Goal: Task Accomplishment & Management: Complete application form

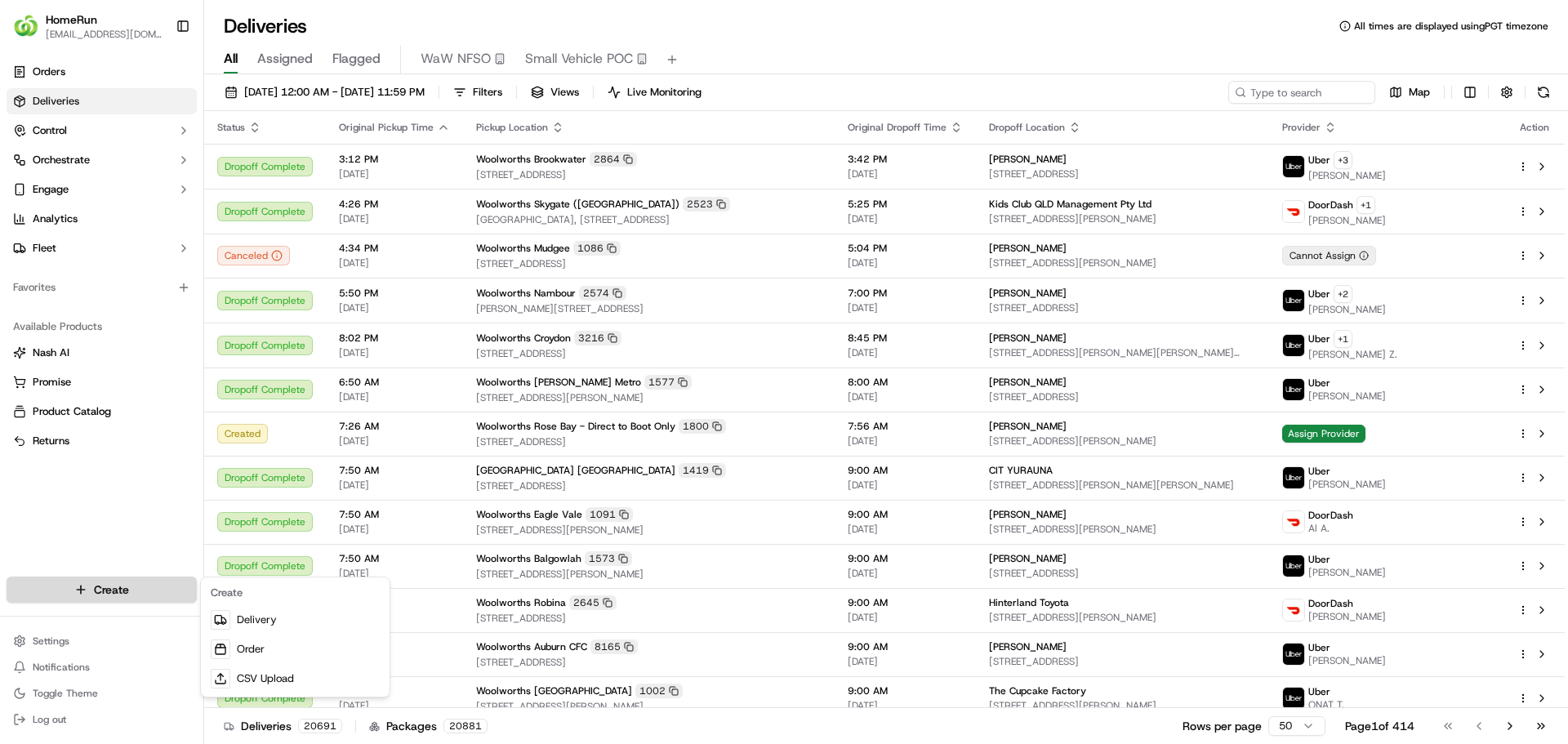
click at [63, 588] on html "HomeRun [EMAIL_ADDRESS][DOMAIN_NAME] Toggle Sidebar Orders Deliveries Control O…" at bounding box center [784, 372] width 1568 height 744
click at [255, 631] on link "Delivery" at bounding box center [295, 620] width 183 height 29
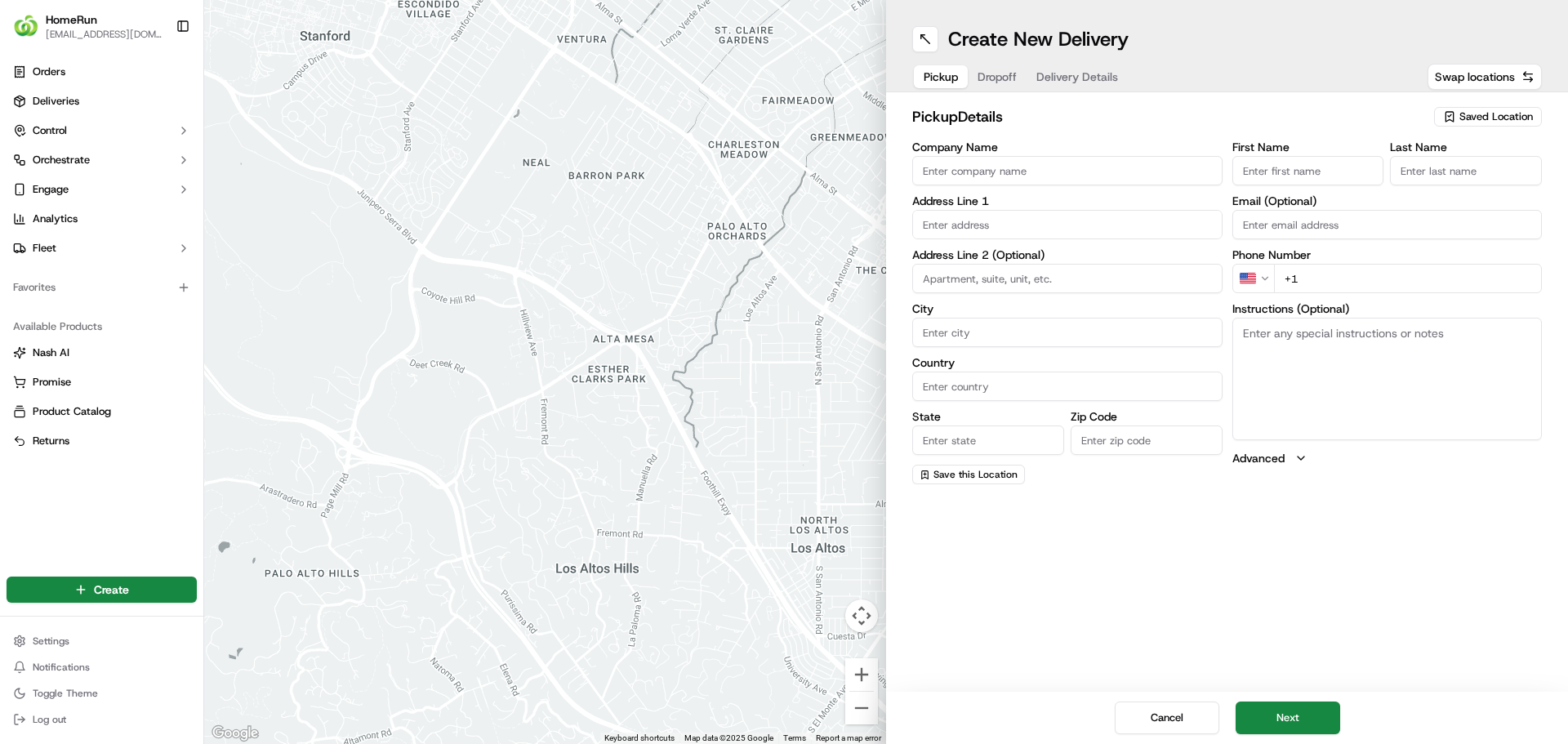
click at [1009, 177] on input "Company Name" at bounding box center [1068, 171] width 311 height 29
click at [1487, 116] on span "Saved Location" at bounding box center [1497, 117] width 74 height 15
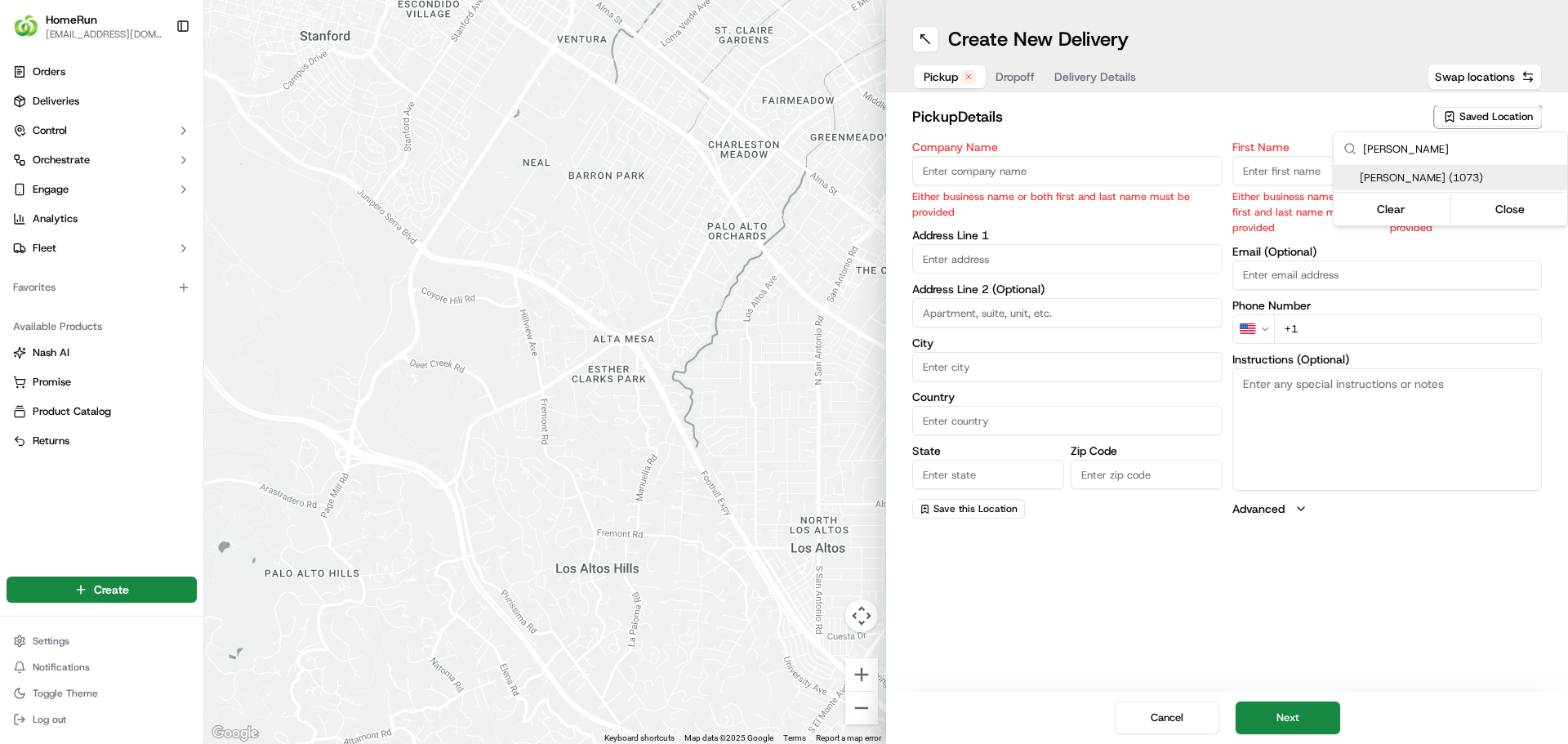
type input "[PERSON_NAME]"
click at [1427, 178] on span "[PERSON_NAME] (1073)" at bounding box center [1460, 178] width 201 height 15
type input "Woolworths [PERSON_NAME]"
type input "[STREET_ADDRESS][PERSON_NAME]"
type input "[PERSON_NAME]"
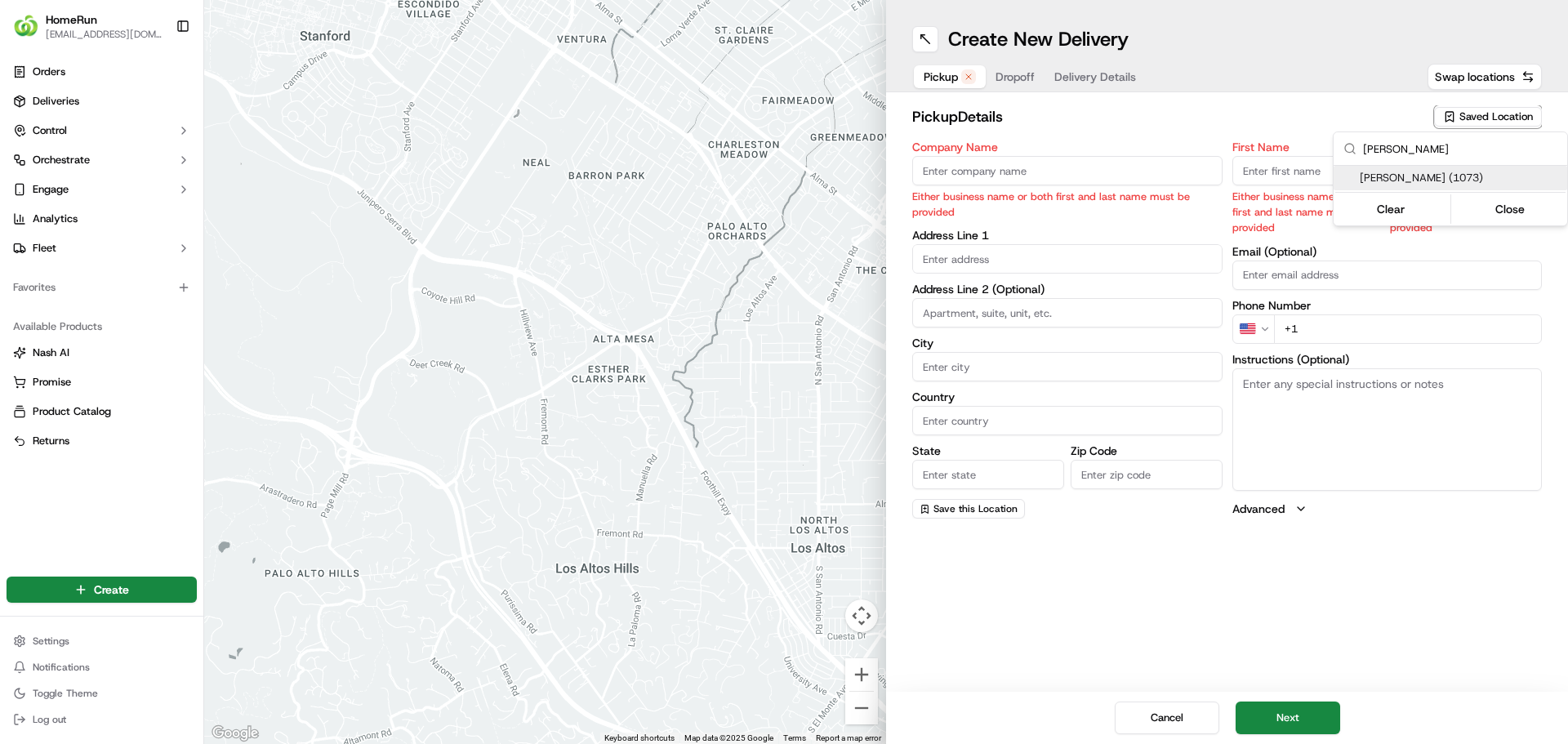
type input "AU"
type input "ACT"
type input "2602"
type input "Online"
type input "Team"
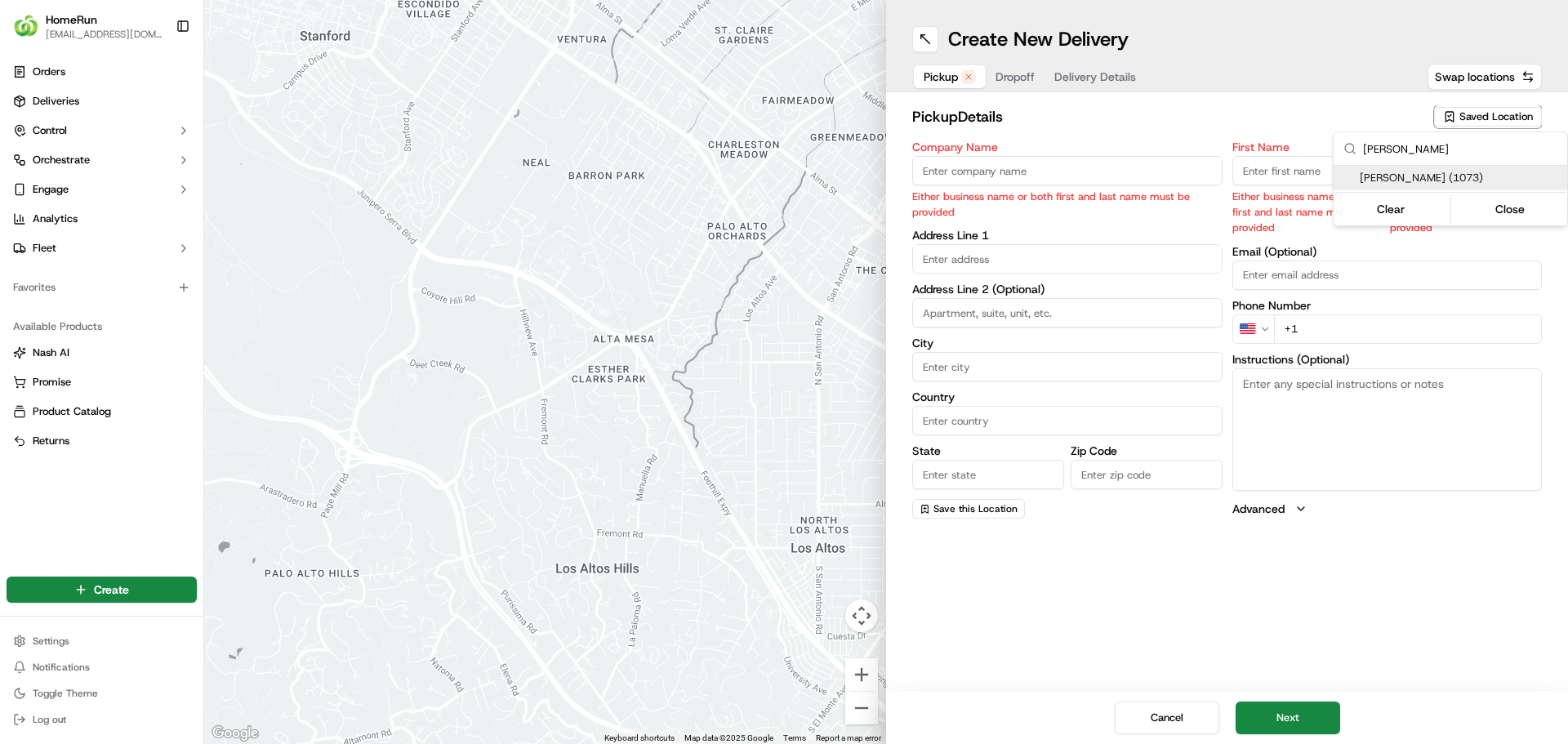
type input "[PHONE_NUMBER]"
type textarea "Collect From Online Room."
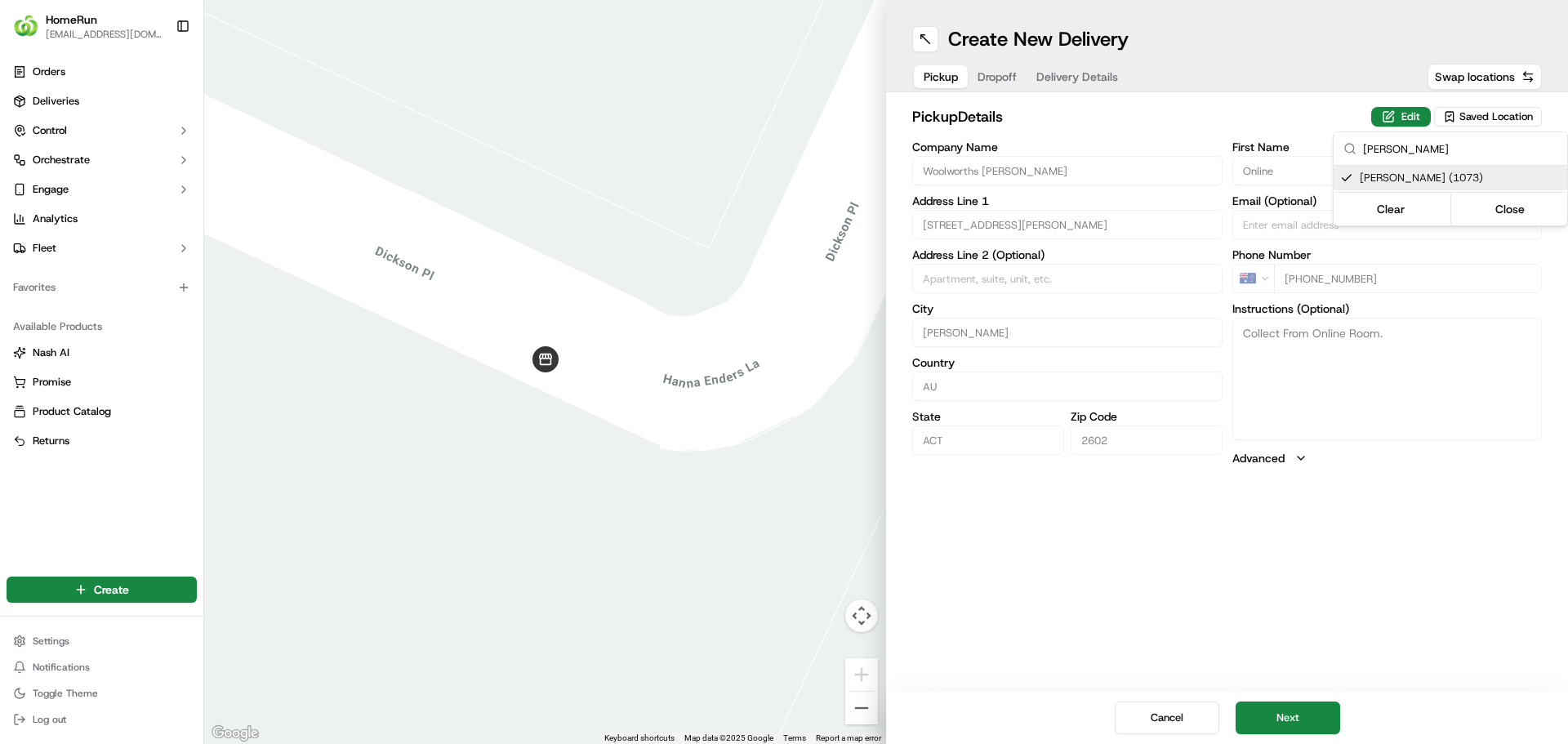
click at [1422, 372] on html "HomeRun [EMAIL_ADDRESS][DOMAIN_NAME] Toggle Sidebar Orders Deliveries Control O…" at bounding box center [784, 372] width 1568 height 744
click at [1305, 721] on button "Next" at bounding box center [1288, 718] width 105 height 33
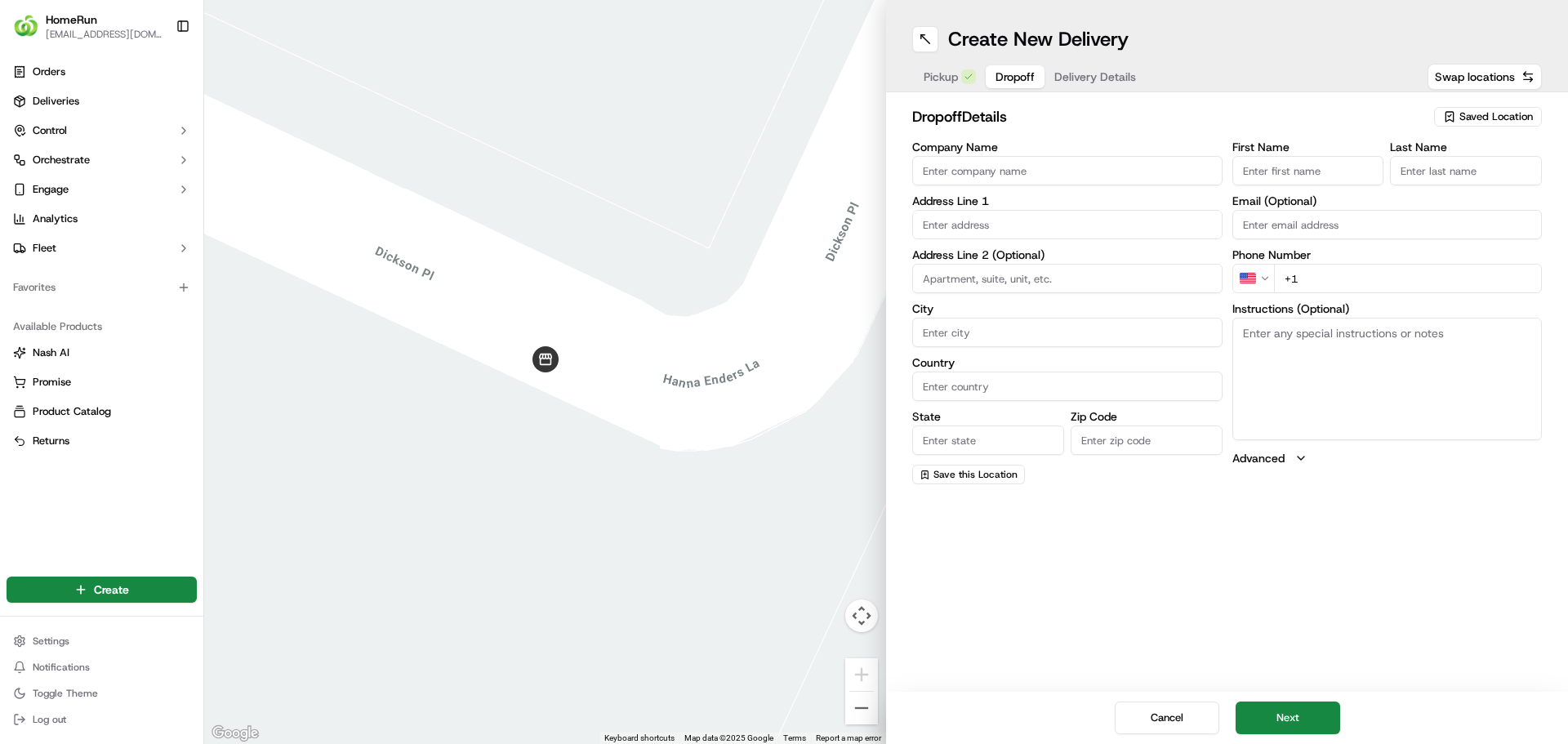
click at [1259, 283] on html "HomeRun [EMAIL_ADDRESS][DOMAIN_NAME] Toggle Sidebar Orders Deliveries Control O…" at bounding box center [784, 372] width 1568 height 744
click at [1322, 268] on input "+61" at bounding box center [1409, 279] width 269 height 29
type input "[PHONE_NUMBER]"
click at [1336, 341] on textarea "Instructions (Optional)" at bounding box center [1388, 379] width 311 height 122
click at [970, 290] on input at bounding box center [1068, 279] width 311 height 29
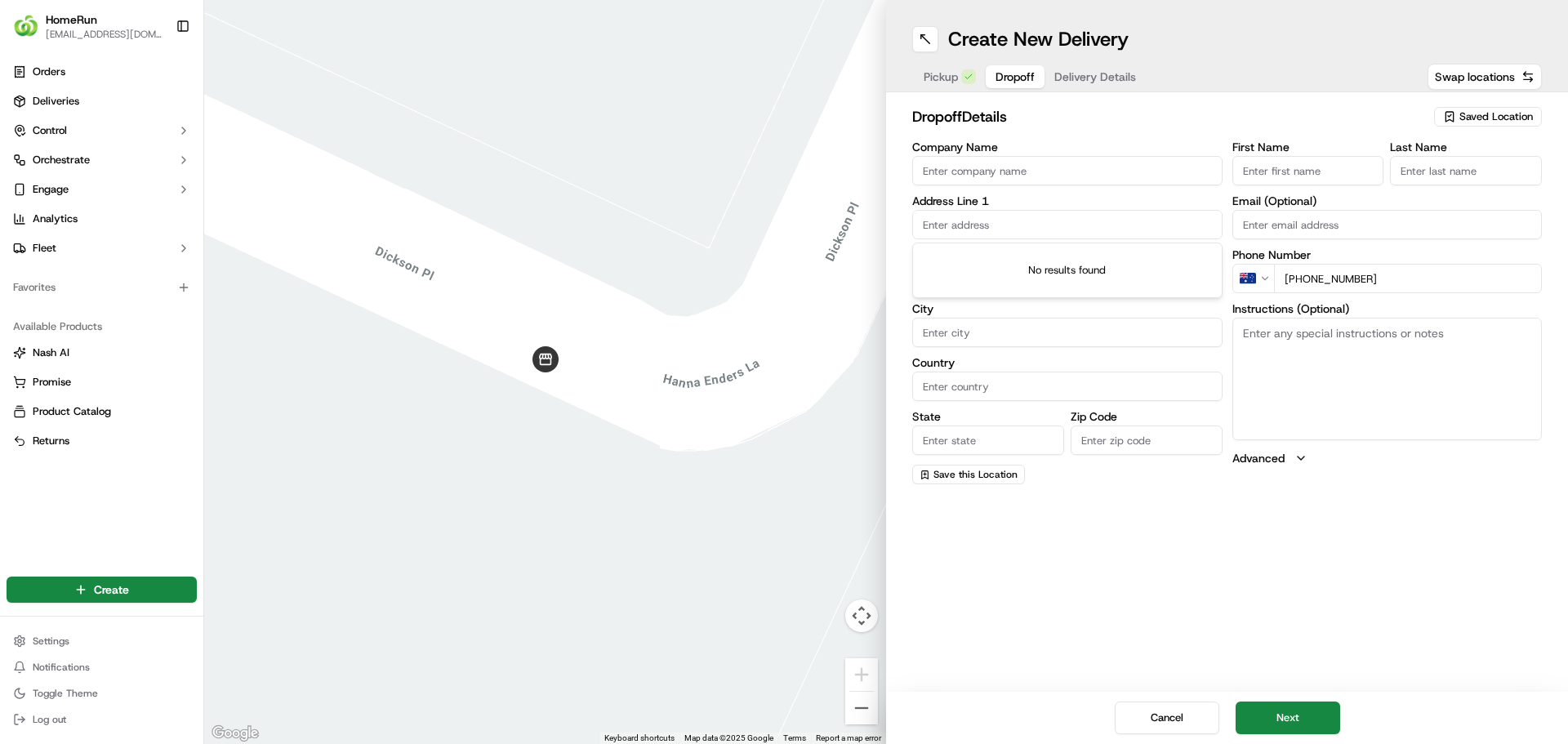
click at [1002, 232] on input "text" at bounding box center [1068, 224] width 311 height 29
click at [1229, 174] on div "Company Name Address Line 1 Address Line 2 (Optional) City Country State Zip Co…" at bounding box center [1227, 312] width 630 height 343
click at [1247, 172] on input "First Name" at bounding box center [1309, 171] width 152 height 29
type input "[PERSON_NAME]"
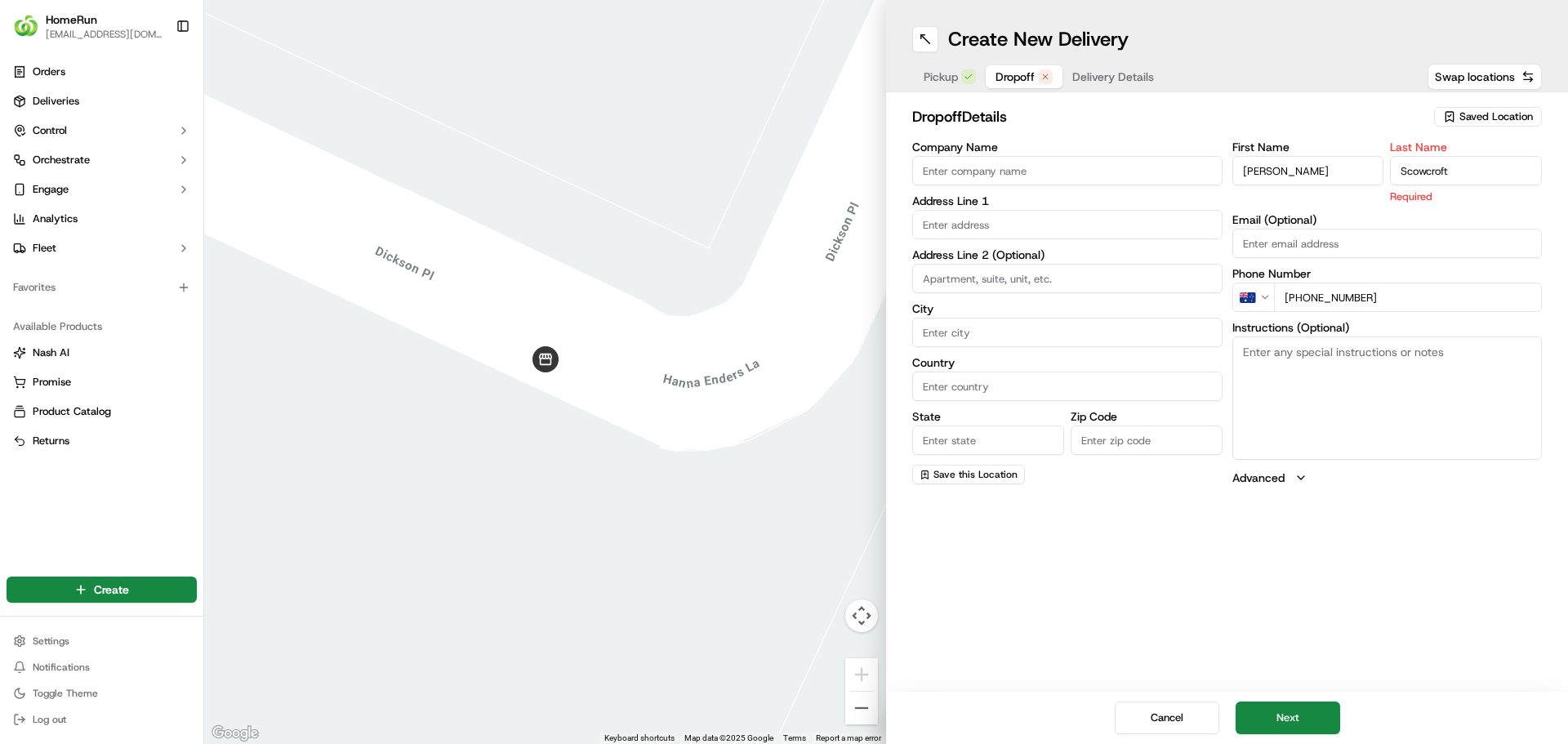
type input "Scowcroft"
click at [1391, 378] on textarea "Instructions (Optional)" at bounding box center [1388, 397] width 311 height 122
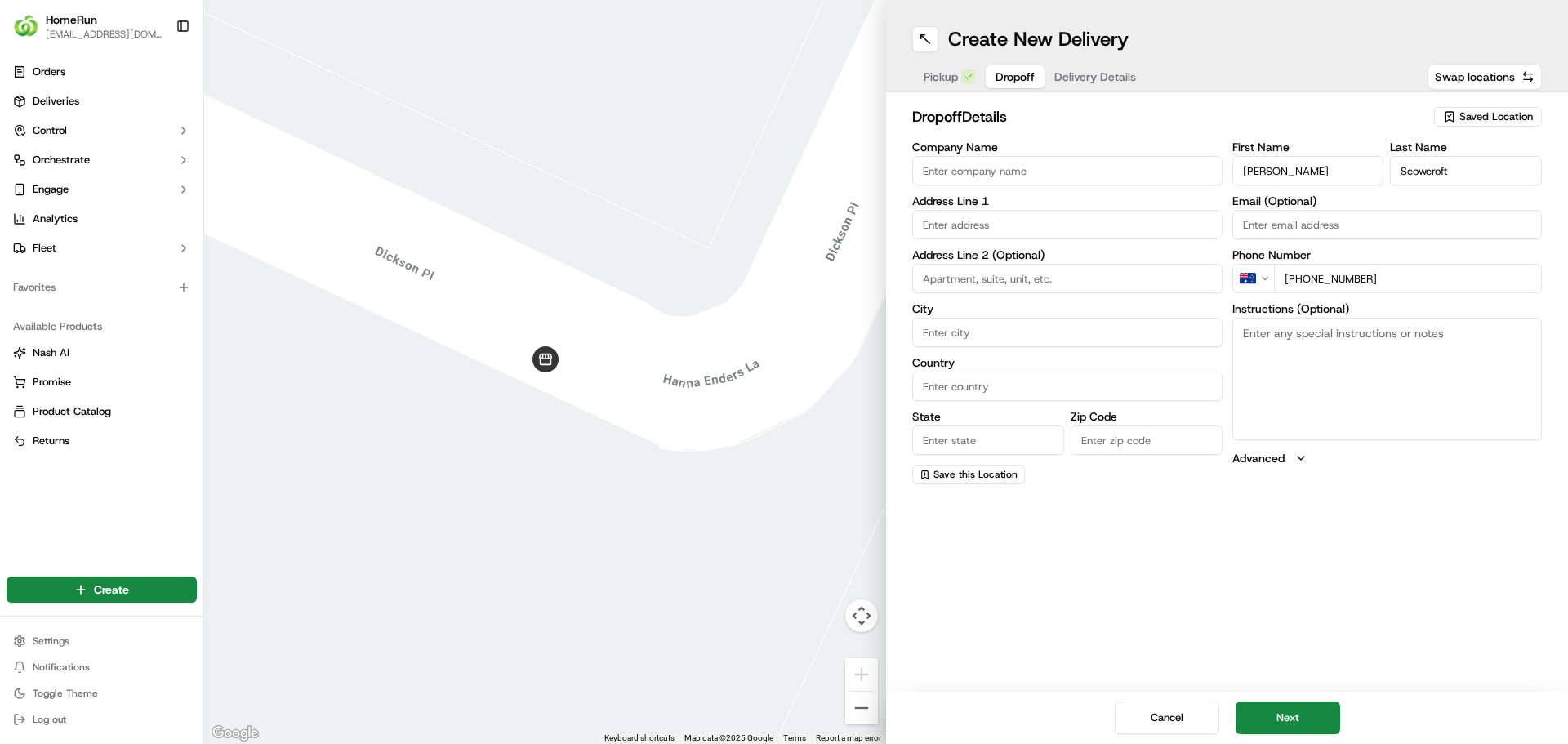
click at [1029, 386] on input "Country" at bounding box center [1068, 387] width 311 height 29
type input "AU"
click at [983, 443] on input "State" at bounding box center [988, 440] width 152 height 29
drag, startPoint x: 963, startPoint y: 439, endPoint x: 903, endPoint y: 435, distance: 60.1
click at [903, 435] on div "dropoff Details Saved Location Company Name Address Line 1 Address Line 2 (Opti…" at bounding box center [1227, 294] width 682 height 405
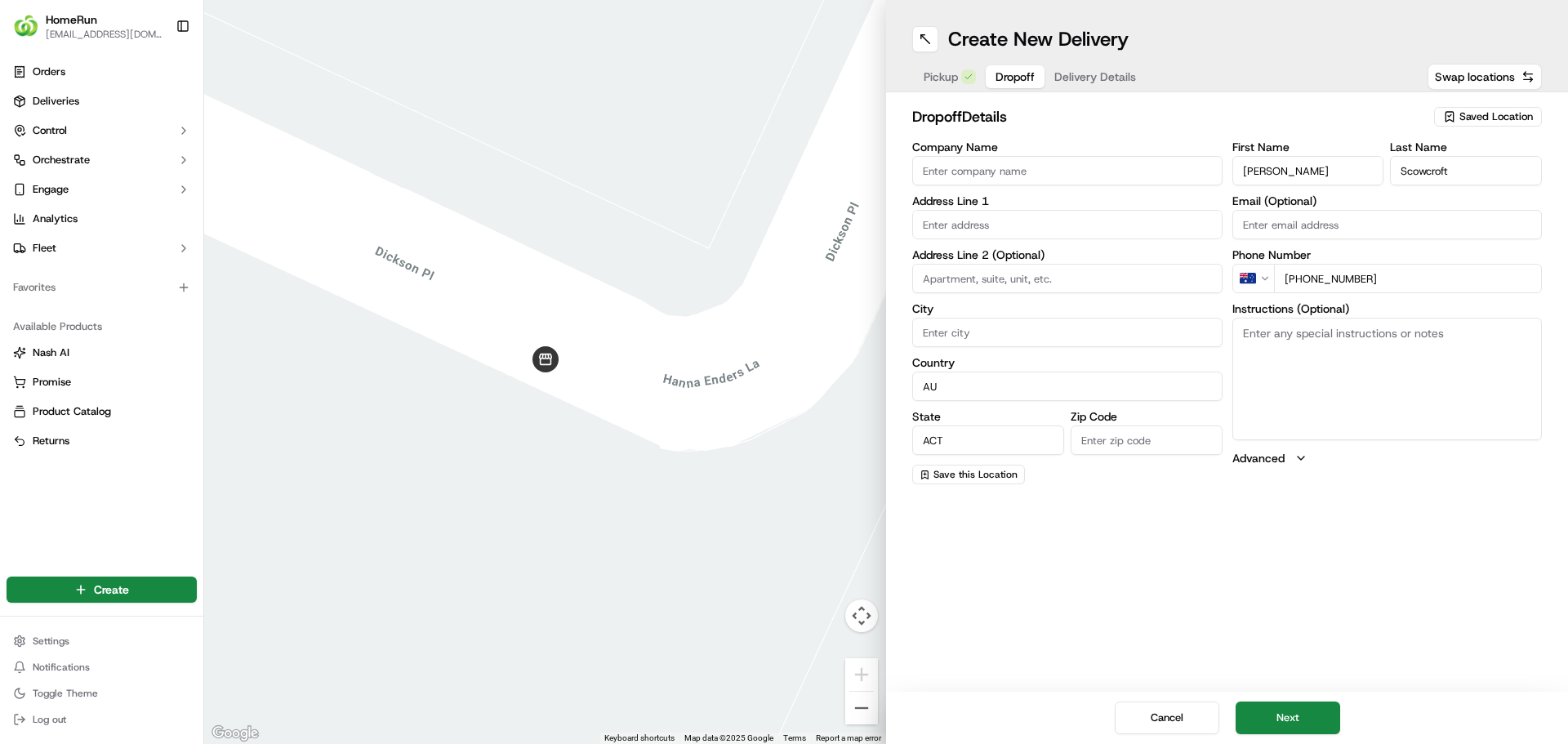
type input "ACT"
click at [1147, 448] on input "Zip Code" at bounding box center [1146, 440] width 152 height 29
click at [1012, 287] on input at bounding box center [1068, 279] width 311 height 29
click at [999, 225] on input "text" at bounding box center [1068, 224] width 311 height 29
paste input "[STREET_ADDRESS]"
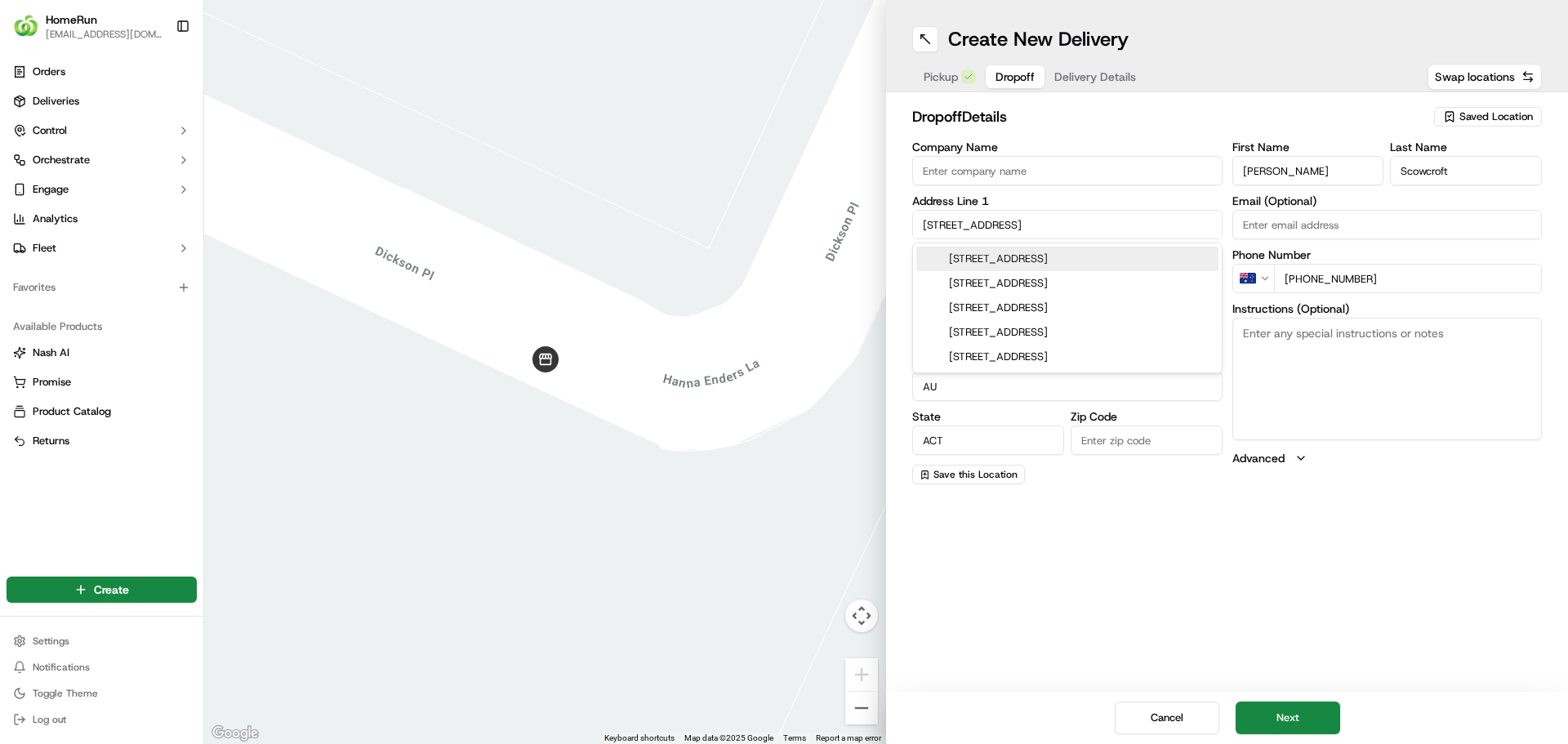
click at [1050, 222] on input "[STREET_ADDRESS]" at bounding box center [1068, 224] width 311 height 29
drag, startPoint x: 1044, startPoint y: 255, endPoint x: 1068, endPoint y: 250, distance: 24.5
click at [1044, 255] on div "[STREET_ADDRESS][PERSON_NAME]" at bounding box center [1067, 258] width 302 height 24
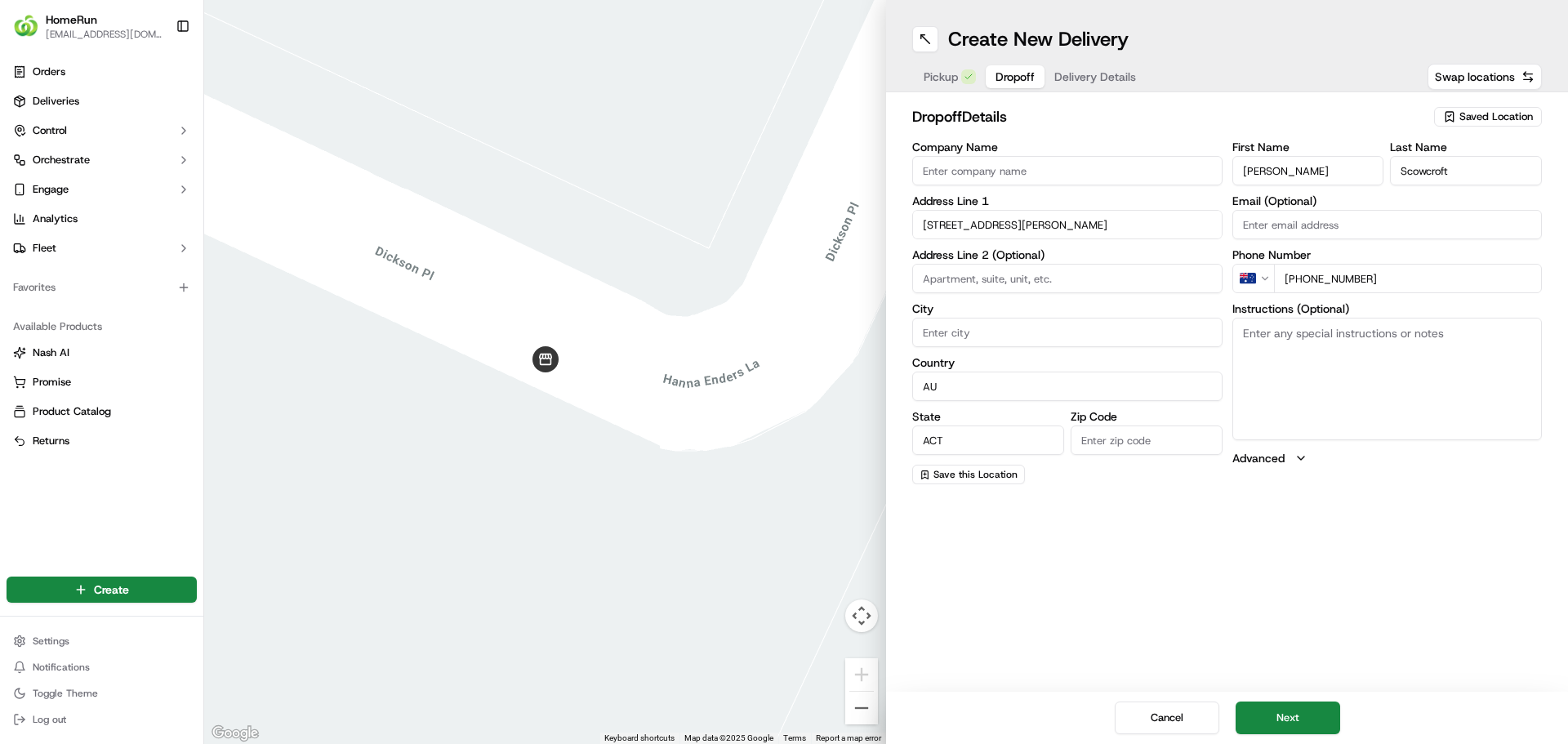
type input "[STREET_ADDRESS][PERSON_NAME]"
type input "12"
type input "[PERSON_NAME]"
type input "[GEOGRAPHIC_DATA]"
type input "2602"
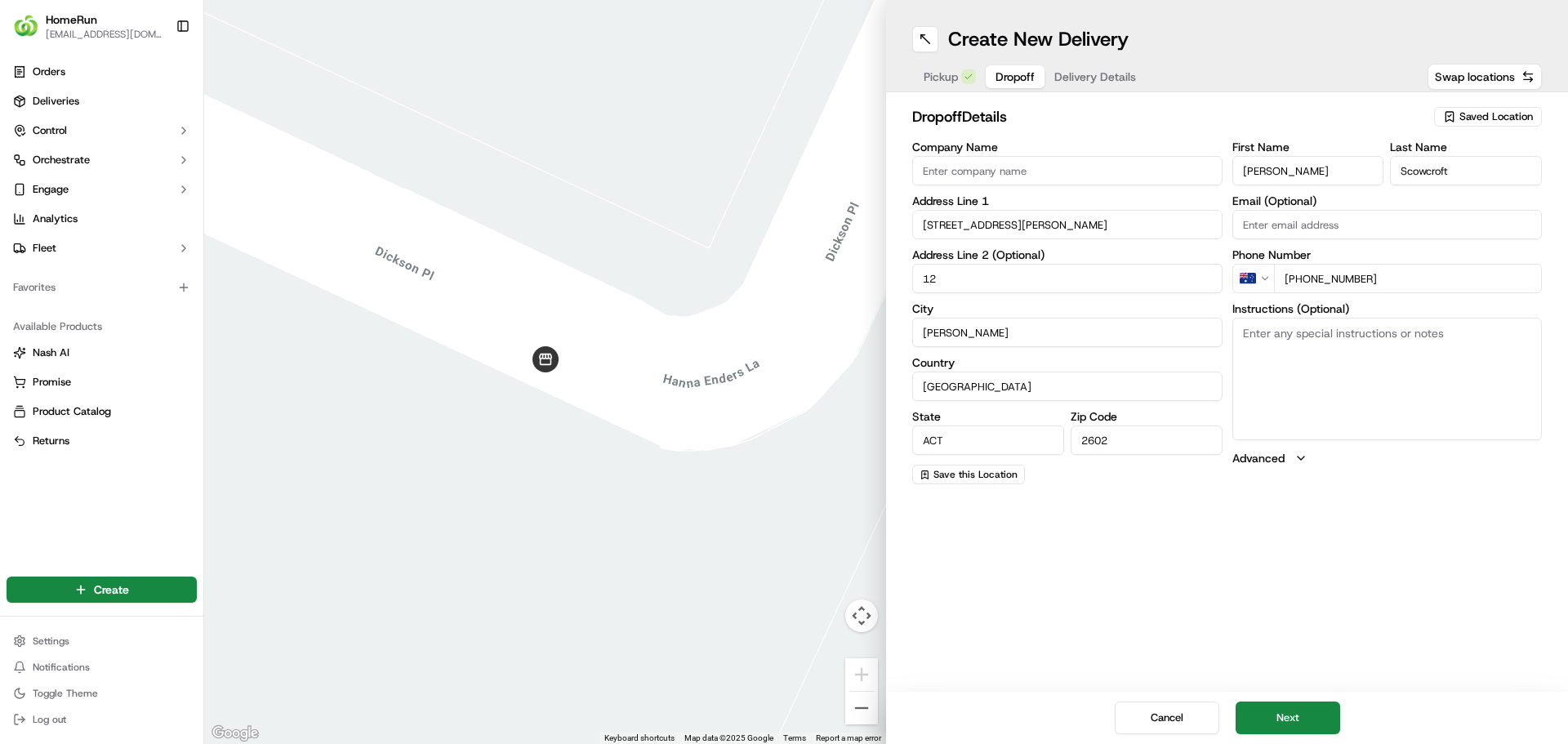
type input "[STREET_ADDRESS]"
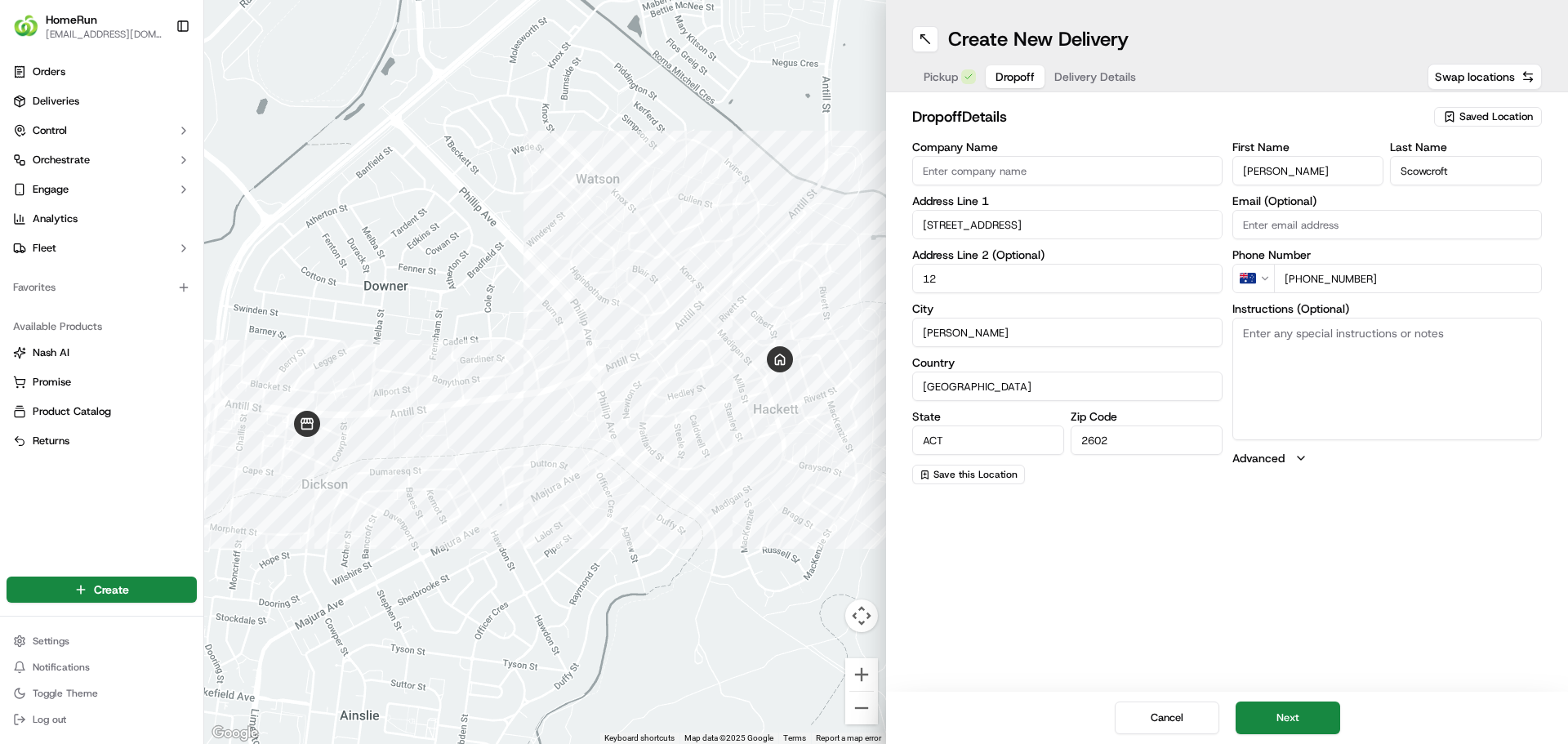
click at [1337, 381] on textarea "Instructions (Optional)" at bounding box center [1388, 379] width 311 height 122
click at [1316, 711] on button "Next" at bounding box center [1288, 718] width 105 height 33
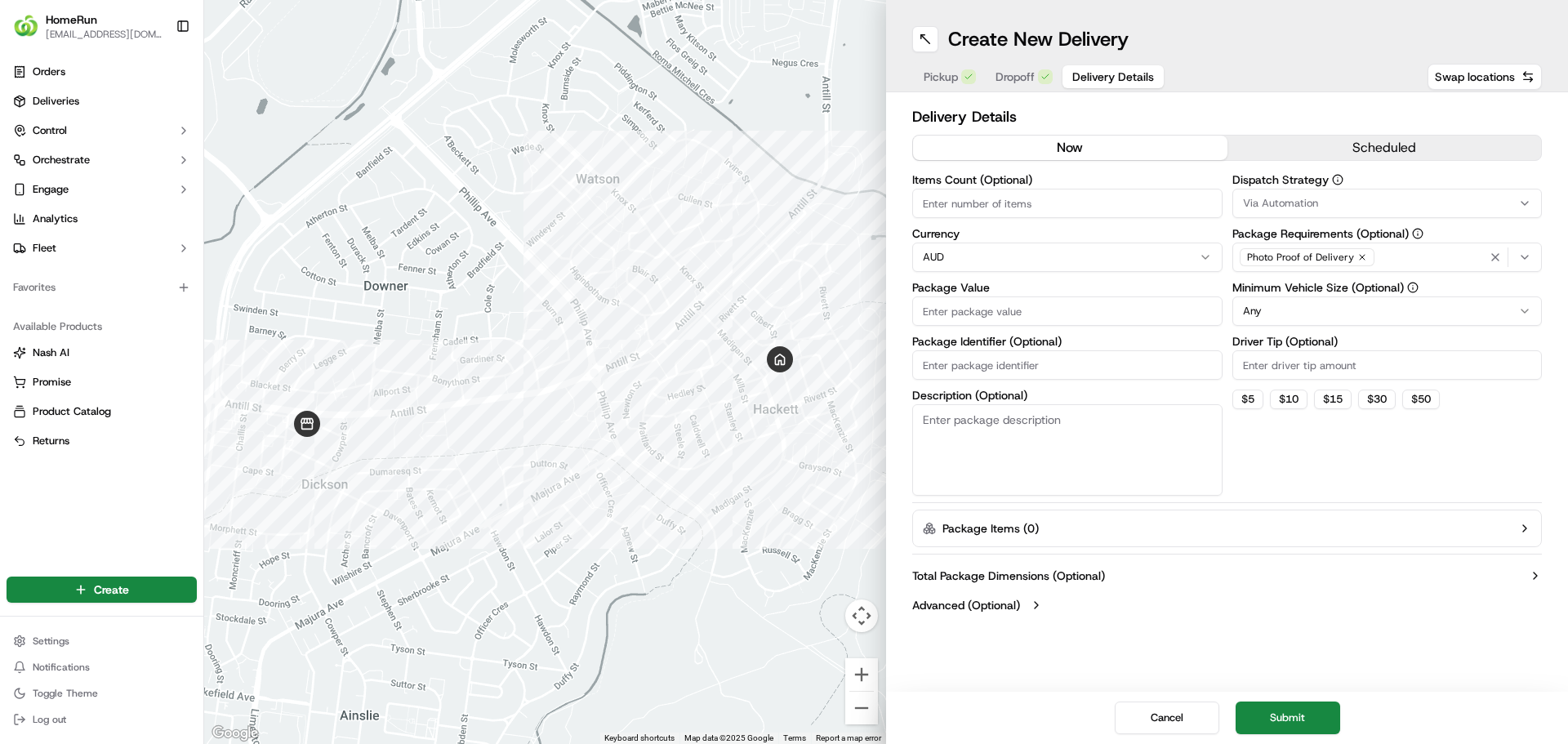
click at [1052, 372] on input "Package Identifier (Optional)" at bounding box center [1068, 365] width 311 height 29
click at [1096, 316] on input "Package Value" at bounding box center [1068, 311] width 311 height 29
type input "89.00"
click at [1381, 567] on div "Total Package Dimensions (Optional) Advanced (Optional)" at bounding box center [1227, 591] width 630 height 59
click at [1337, 455] on div "Dispatch Strategy Via Automation Package Requirements (Optional) Photo Proof of…" at bounding box center [1388, 334] width 311 height 321
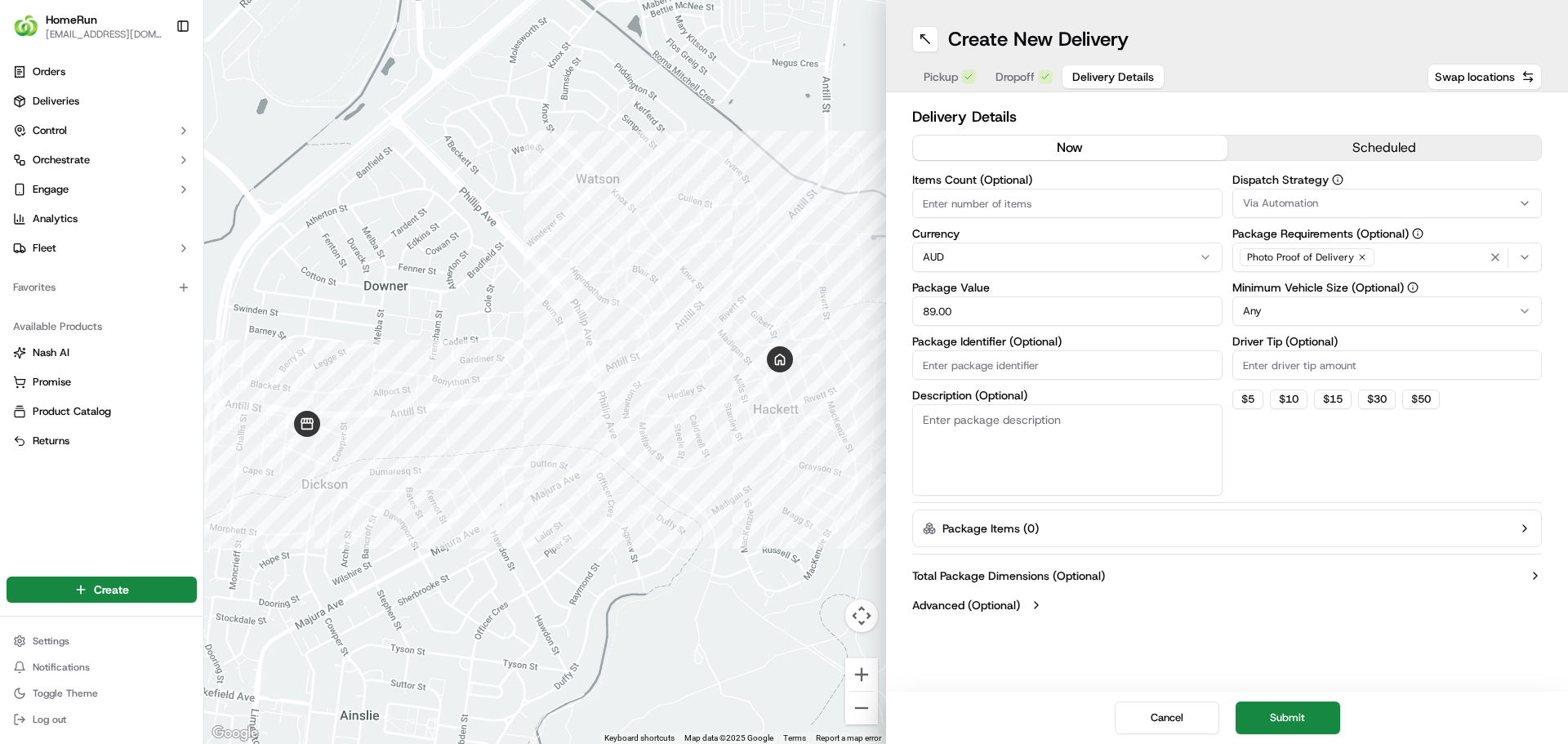
click at [1298, 721] on button "Submit" at bounding box center [1288, 718] width 105 height 33
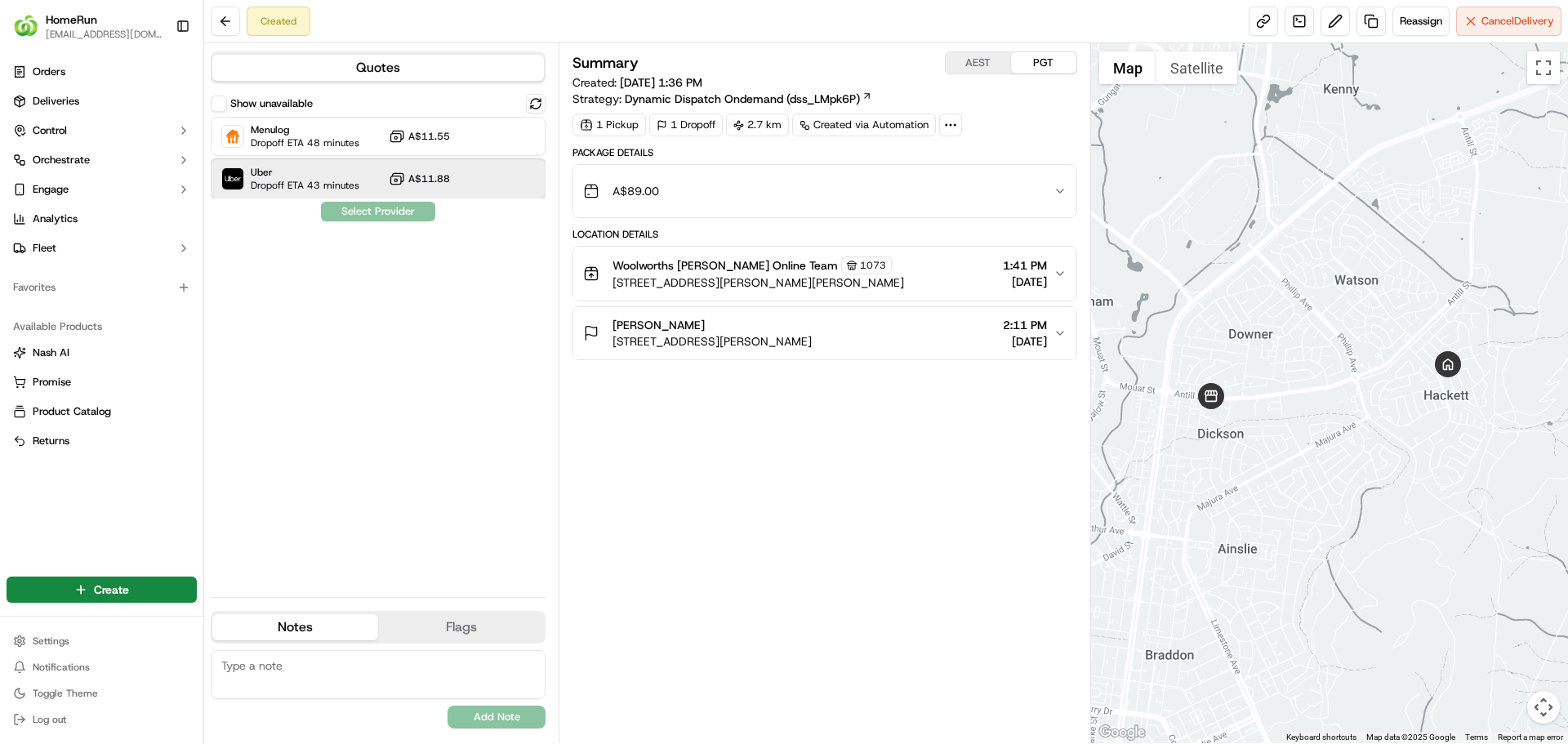
click at [303, 187] on span "Dropoff ETA 43 minutes" at bounding box center [305, 185] width 109 height 13
click at [404, 215] on button "Assign Provider" at bounding box center [378, 212] width 116 height 19
